Goal: Find contact information: Find contact information

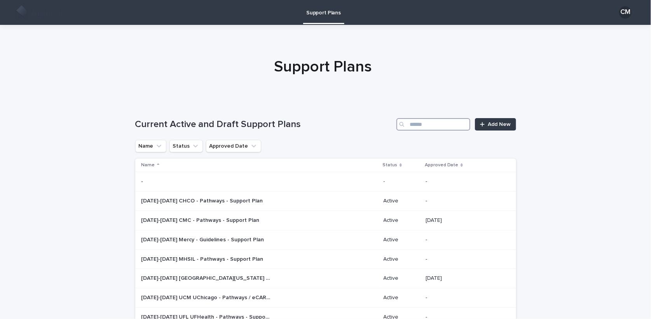
click at [441, 123] on input "Search" at bounding box center [434, 124] width 74 height 12
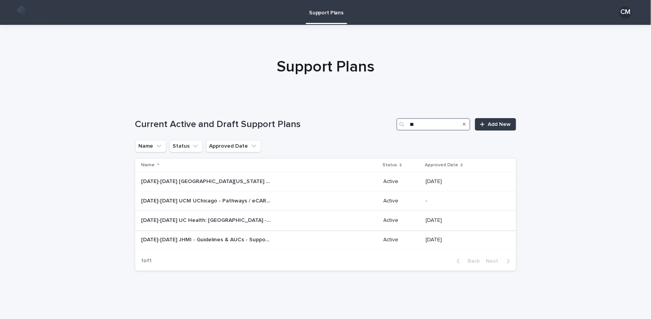
type input "**"
click at [203, 219] on p "[DATE]-[DATE] UC Health: [GEOGRAPHIC_DATA] - eCART & Pathways Support Plan" at bounding box center [207, 220] width 131 height 8
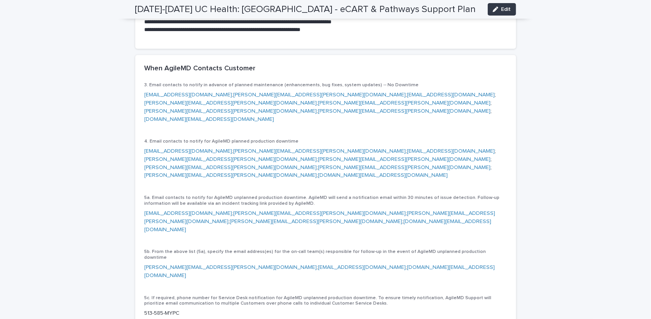
scroll to position [638, 0]
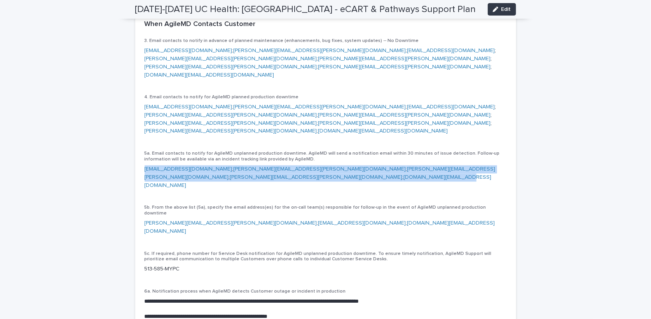
drag, startPoint x: 490, startPoint y: 137, endPoint x: 142, endPoint y: 141, distance: 347.6
click at [145, 166] on p "[EMAIL_ADDRESS][DOMAIN_NAME] ; [PERSON_NAME][EMAIL_ADDRESS][PERSON_NAME][DOMAIN…" at bounding box center [326, 178] width 362 height 24
copy p "[EMAIL_ADDRESS][DOMAIN_NAME] ; [PERSON_NAME][EMAIL_ADDRESS][PERSON_NAME][DOMAIN…"
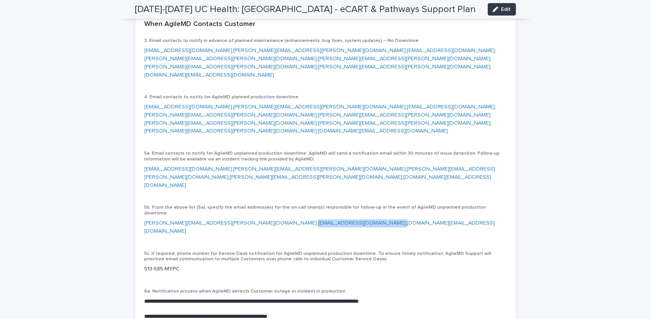
drag, startPoint x: 287, startPoint y: 170, endPoint x: 220, endPoint y: 168, distance: 66.9
click at [220, 220] on p "[PERSON_NAME][EMAIL_ADDRESS][PERSON_NAME][DOMAIN_NAME] ; [EMAIL_ADDRESS][DOMAIN…" at bounding box center [326, 228] width 362 height 16
copy p "[EMAIL_ADDRESS][DOMAIN_NAME] ;"
